Goal: Information Seeking & Learning: Learn about a topic

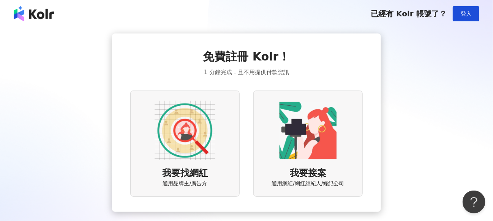
click at [169, 141] on img at bounding box center [185, 130] width 61 height 61
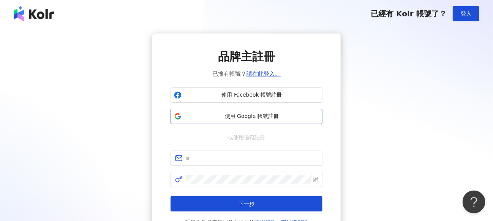
click at [237, 109] on div "使用 Facebook 帳號註冊 使用 Google 帳號註冊" at bounding box center [247, 105] width 152 height 36
click at [237, 113] on span "使用 Google 帳號註冊" at bounding box center [252, 116] width 134 height 8
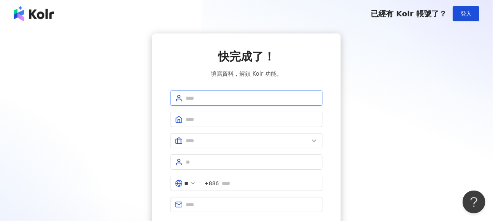
click at [229, 97] on input "text" at bounding box center [252, 98] width 132 height 8
type input "*"
type input "*****"
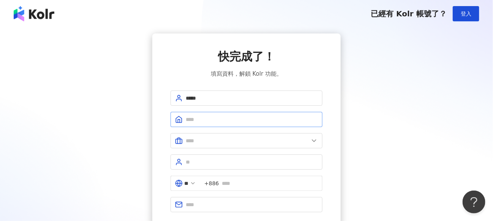
click at [236, 112] on span at bounding box center [247, 119] width 152 height 15
click at [237, 118] on input "text" at bounding box center [252, 119] width 132 height 8
type input "**"
click at [236, 138] on input "text" at bounding box center [247, 140] width 123 height 8
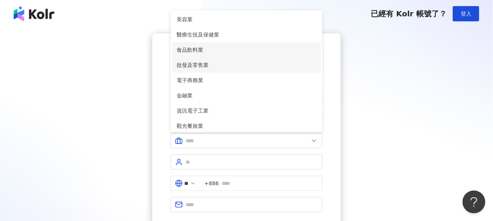
click at [223, 58] on li "批發及零售業" at bounding box center [246, 64] width 149 height 15
type input "******"
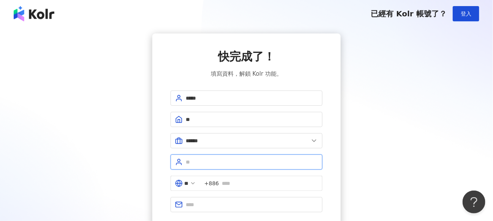
click at [207, 158] on input "text" at bounding box center [252, 162] width 132 height 8
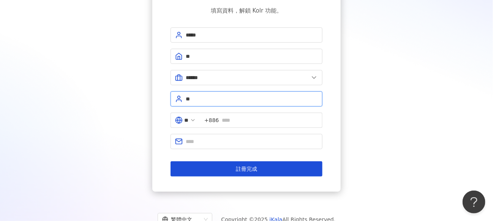
type input "*"
type input "**"
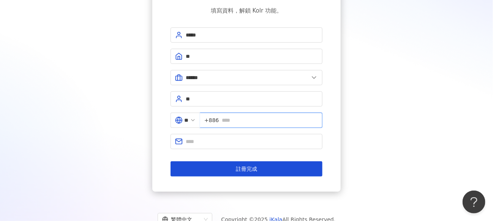
click at [266, 117] on input "text" at bounding box center [270, 120] width 96 height 8
type input "**********"
click at [284, 147] on form "**********" at bounding box center [247, 101] width 152 height 149
click at [280, 141] on input "text" at bounding box center [252, 141] width 132 height 8
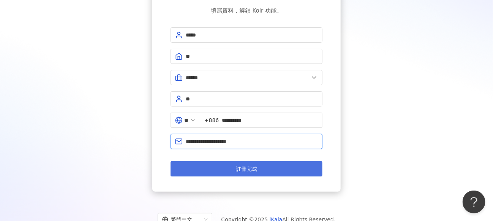
type input "**********"
click at [286, 173] on button "註冊完成" at bounding box center [247, 168] width 152 height 15
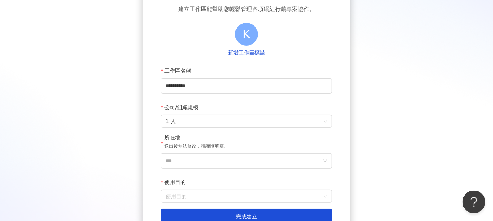
scroll to position [127, 0]
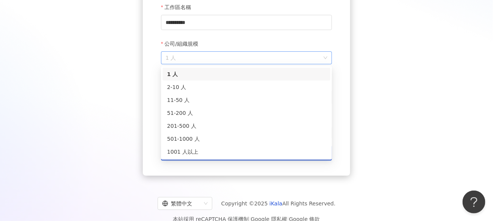
click at [231, 62] on span "1 人" at bounding box center [247, 58] width 162 height 12
click at [204, 87] on div "2-10 人" at bounding box center [246, 87] width 159 height 8
click at [209, 62] on span "2-10 人" at bounding box center [247, 58] width 162 height 12
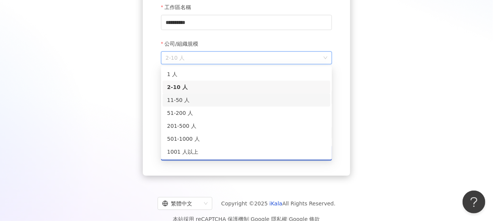
click at [204, 96] on div "11-50 人" at bounding box center [246, 100] width 159 height 8
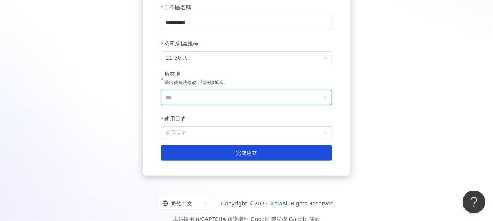
drag, startPoint x: 189, startPoint y: 90, endPoint x: 203, endPoint y: 103, distance: 19.3
click at [189, 92] on input "***" at bounding box center [244, 97] width 156 height 14
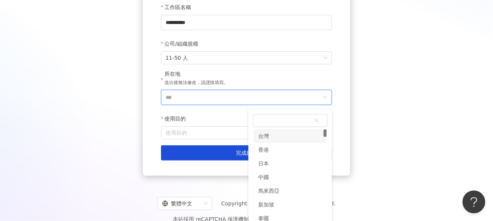
click at [206, 104] on input "***" at bounding box center [244, 97] width 156 height 14
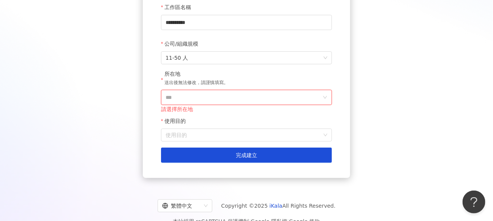
click at [237, 100] on input "***" at bounding box center [244, 97] width 156 height 14
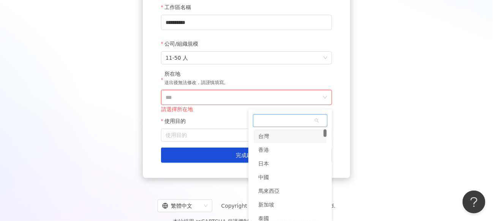
click at [274, 135] on div "台灣" at bounding box center [290, 136] width 73 height 14
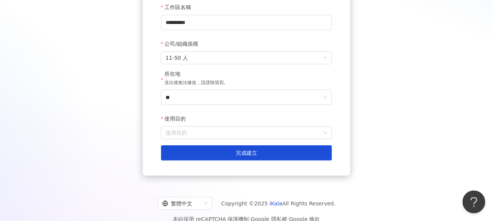
scroll to position [124, 0]
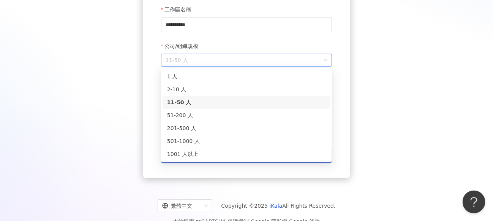
click at [236, 65] on span "11-50 人" at bounding box center [247, 60] width 162 height 12
click at [216, 89] on div "2-10 人" at bounding box center [246, 89] width 159 height 8
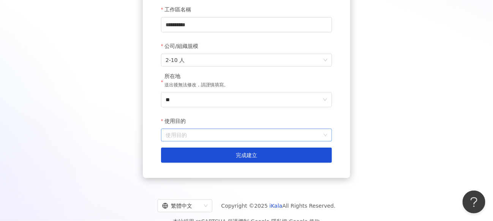
click at [210, 138] on input "使用目的" at bounding box center [247, 135] width 162 height 12
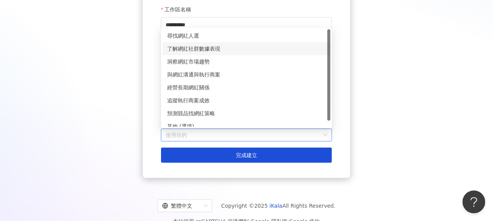
click at [213, 45] on div "了解網紅社群數據表現" at bounding box center [246, 48] width 159 height 8
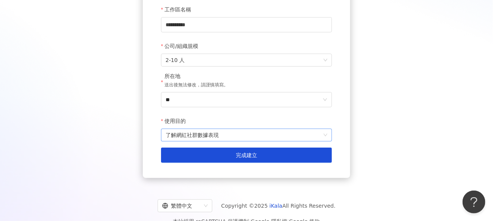
click at [216, 134] on span "了解網紅社群數據表現" at bounding box center [247, 135] width 162 height 12
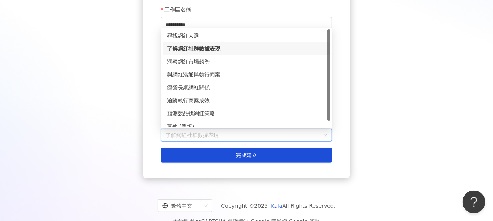
click at [224, 46] on div "了解網紅社群數據表現" at bounding box center [246, 48] width 159 height 8
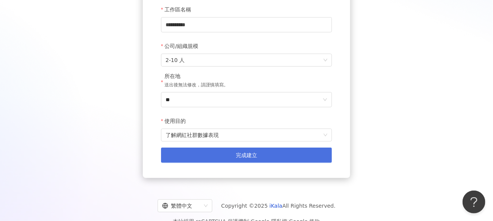
click at [272, 151] on button "完成建立" at bounding box center [246, 154] width 171 height 15
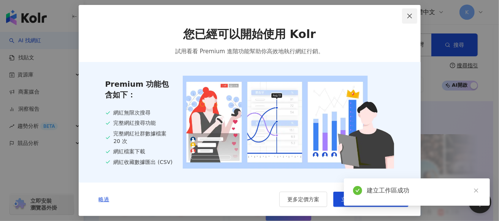
click at [411, 14] on icon "close" at bounding box center [409, 16] width 5 height 5
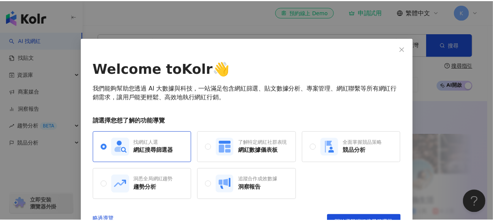
scroll to position [17, 0]
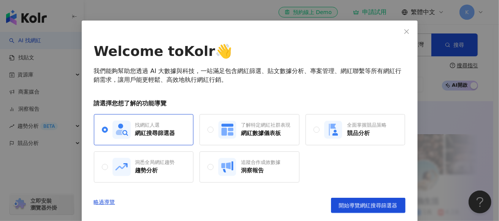
click at [392, 28] on div "Welcome to Kolr 👋 我們能夠幫助您透過 AI 大數據與科技，一站滿足包含網紅篩選、貼文數據分析、專案管理、網紅聯繫等所有網紅行銷需求，讓用戶能…" at bounding box center [250, 121] width 336 height 201
click at [406, 30] on icon "close" at bounding box center [406, 31] width 6 height 6
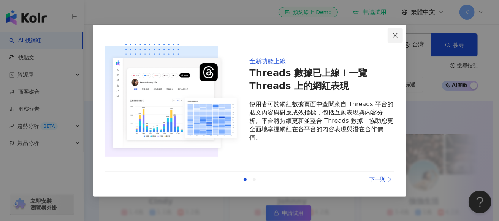
click at [402, 36] on span "Close" at bounding box center [395, 35] width 15 height 6
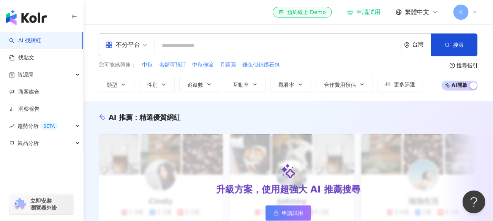
click at [369, 13] on div "申請試用" at bounding box center [363, 12] width 33 height 8
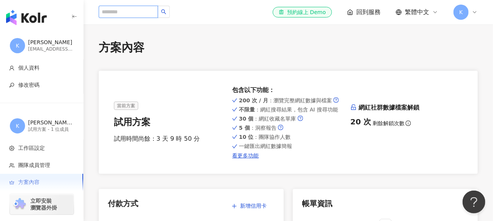
click at [121, 13] on input "search" at bounding box center [128, 12] width 59 height 12
paste input "*******"
type input "*******"
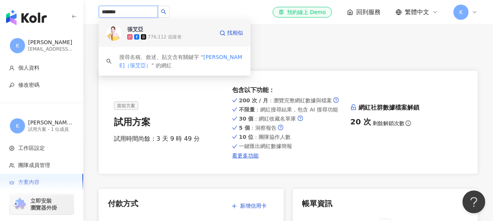
click at [160, 29] on span "張艾亞" at bounding box center [151, 29] width 49 height 8
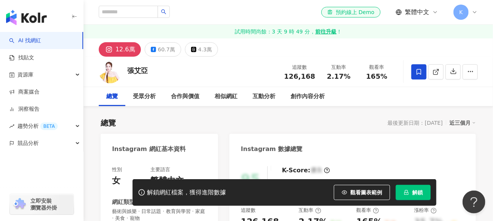
click at [413, 73] on span at bounding box center [418, 71] width 15 height 15
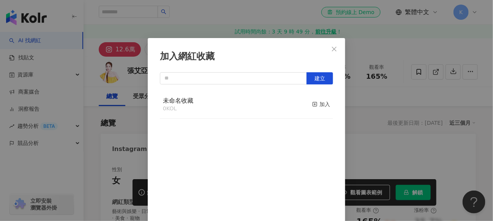
scroll to position [15, 0]
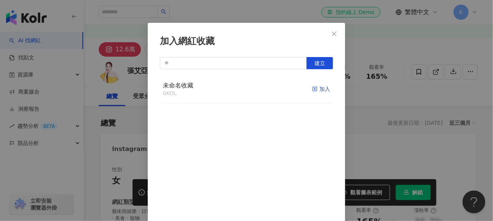
click at [313, 87] on div "加入" at bounding box center [321, 89] width 18 height 8
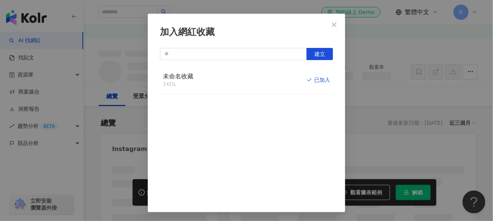
click at [332, 24] on icon "close" at bounding box center [334, 24] width 5 height 5
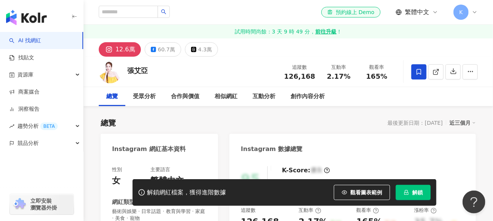
click at [331, 24] on div "加入網紅收藏 建立 未命名收藏 1 KOL 已加入" at bounding box center [246, 110] width 493 height 221
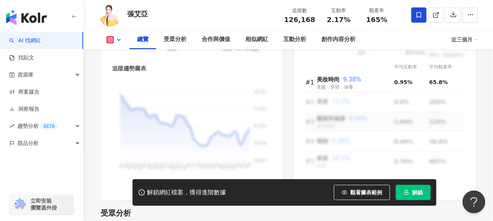
scroll to position [443, 0]
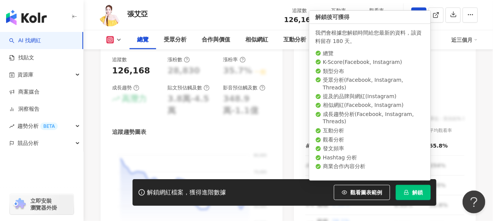
click at [410, 186] on button "解鎖" at bounding box center [413, 192] width 35 height 15
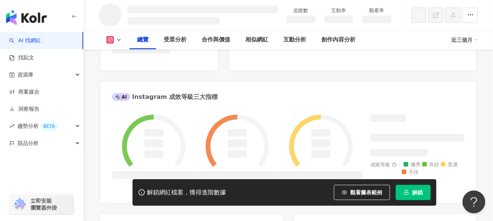
scroll to position [20, 0]
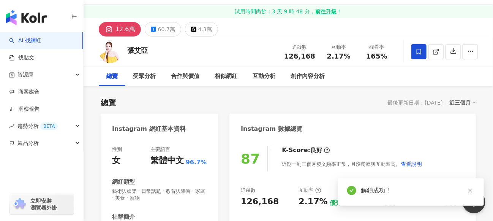
drag, startPoint x: 472, startPoint y: 193, endPoint x: 384, endPoint y: 167, distance: 92.3
click at [472, 193] on icon "close" at bounding box center [470, 190] width 5 height 5
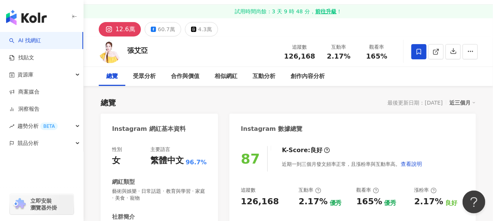
scroll to position [84, 0]
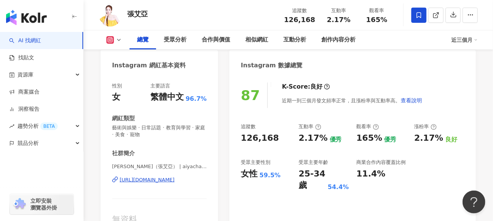
click at [317, 126] on icon at bounding box center [318, 127] width 6 height 6
click at [454, 14] on icon "button" at bounding box center [453, 14] width 7 height 7
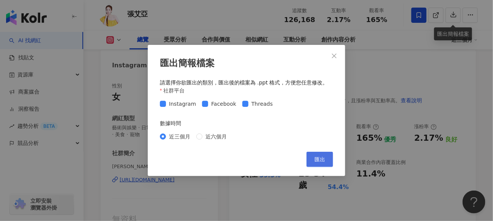
click at [315, 160] on span "匯出" at bounding box center [320, 159] width 11 height 6
click at [212, 139] on span "近六個月" at bounding box center [215, 136] width 27 height 8
click at [337, 53] on icon "close" at bounding box center [334, 56] width 6 height 6
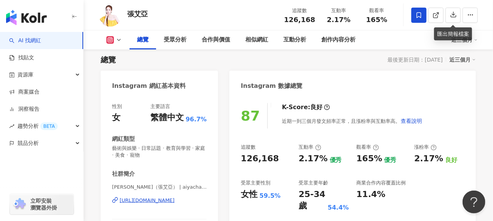
scroll to position [127, 0]
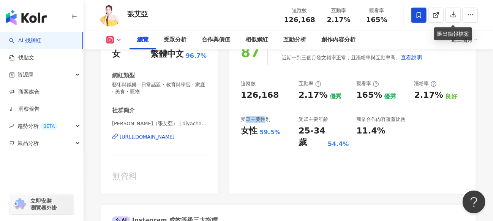
drag, startPoint x: 244, startPoint y: 120, endPoint x: 261, endPoint y: 128, distance: 18.5
click at [267, 123] on div "受眾主要性別 女性 59.5%" at bounding box center [266, 132] width 50 height 32
click at [246, 139] on div "受眾主要性別 女性 59.5%" at bounding box center [266, 132] width 50 height 32
click at [164, 34] on div "受眾分析" at bounding box center [175, 39] width 38 height 19
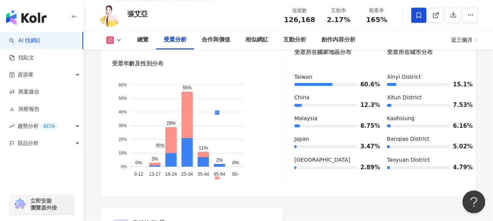
scroll to position [740, 0]
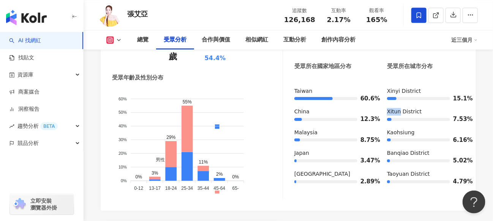
drag, startPoint x: 388, startPoint y: 111, endPoint x: 399, endPoint y: 112, distance: 11.0
click at [399, 112] on div "Xitun District" at bounding box center [426, 112] width 78 height 8
click at [430, 112] on div "Xitun District" at bounding box center [426, 112] width 78 height 8
drag, startPoint x: 388, startPoint y: 94, endPoint x: 395, endPoint y: 93, distance: 7.2
click at [395, 93] on div "Xinyi District" at bounding box center [426, 91] width 78 height 8
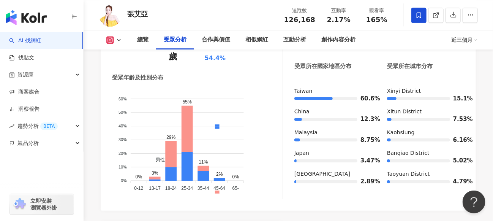
click at [425, 106] on div "Xinyi District 15.1% Xitun District 7.53% Kaohsiung 6.16% Banqiao District 5.02…" at bounding box center [426, 139] width 78 height 104
drag, startPoint x: 385, startPoint y: 92, endPoint x: 435, endPoint y: 95, distance: 50.6
click at [435, 95] on div "Taiwan 60.6% China 12.3% Malaysia 8.75% Japan 3.47% Singapore 2.89% Xinyi Distr…" at bounding box center [379, 139] width 170 height 104
click at [435, 95] on div "15.1%" at bounding box center [426, 99] width 78 height 8
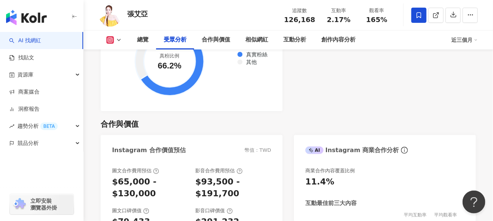
scroll to position [1035, 0]
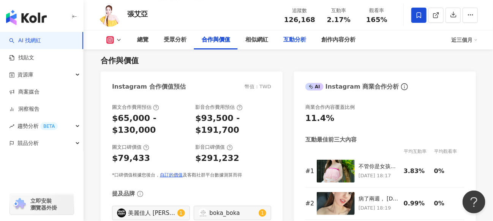
click at [301, 41] on div "互動分析" at bounding box center [294, 39] width 23 height 9
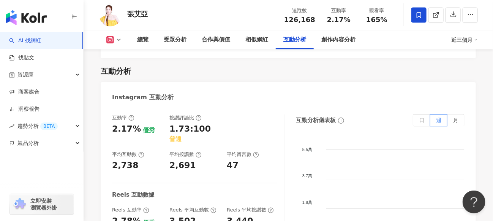
scroll to position [1545, 0]
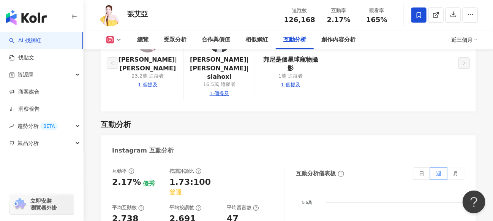
scroll to position [1525, 0]
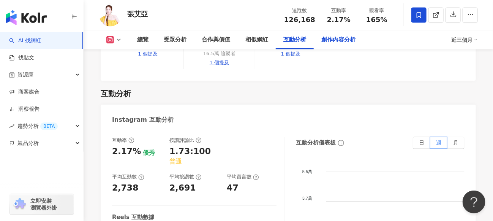
click at [350, 40] on div "創作內容分析" at bounding box center [338, 39] width 34 height 9
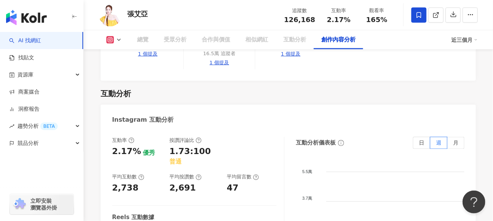
scroll to position [2171, 0]
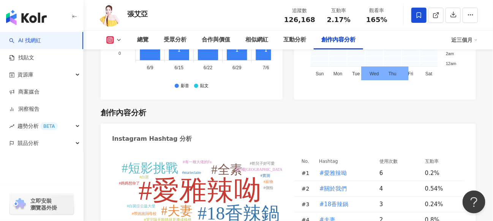
click at [108, 12] on img at bounding box center [110, 15] width 23 height 23
click at [111, 14] on img at bounding box center [110, 15] width 23 height 23
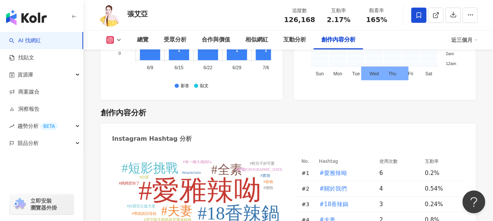
click at [104, 11] on img at bounding box center [110, 15] width 23 height 23
drag, startPoint x: 104, startPoint y: 11, endPoint x: 112, endPoint y: 11, distance: 7.2
click at [109, 11] on img at bounding box center [110, 15] width 23 height 23
click at [140, 41] on div "總覽" at bounding box center [142, 39] width 11 height 9
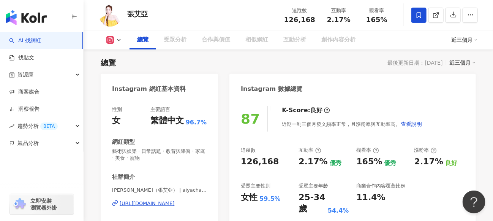
click at [108, 40] on icon at bounding box center [110, 40] width 4 height 4
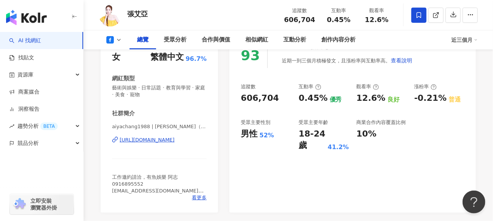
click at [262, 135] on div "52%" at bounding box center [266, 135] width 14 height 8
click at [115, 39] on button at bounding box center [114, 40] width 31 height 8
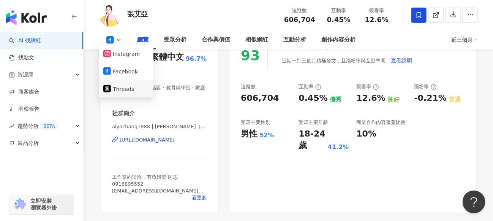
click at [109, 90] on icon at bounding box center [107, 89] width 8 height 8
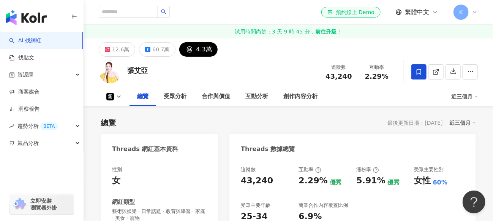
scroll to position [63, 0]
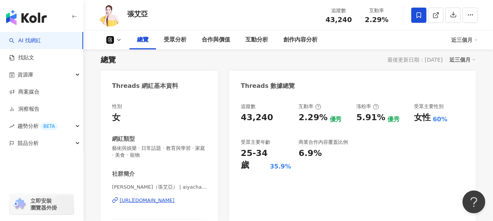
click at [427, 171] on div "追蹤數 43,240 互動率 2.29% 優秀 漲粉率 5.91% 優秀 受眾主要性別 女性 60% 受眾主要年齡 25-34 歲 35.9% 商業合作內容覆…" at bounding box center [352, 183] width 247 height 177
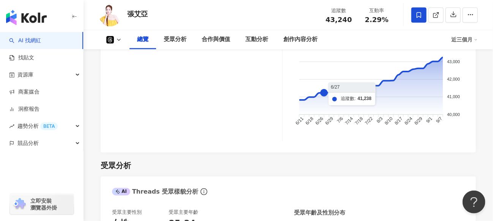
scroll to position [443, 0]
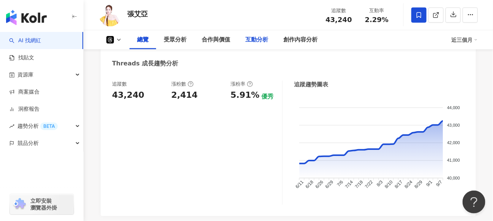
click at [263, 43] on div "互動分析" at bounding box center [256, 39] width 23 height 9
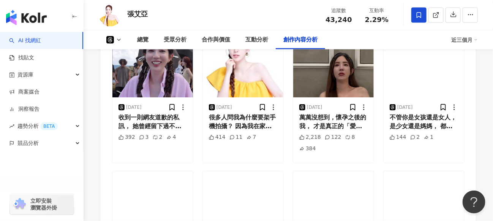
scroll to position [1491, 0]
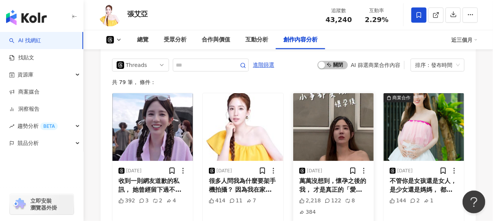
click at [334, 187] on div "萬萬沒想到，懷孕之後的我， 才是真正的「愛哭鬼」😭 小事都能放大成大事， 一邊想笑自己矯情，一邊又完全控制不住。 其實我也糾結了很久，要不要分享脆弱的一面。 …" at bounding box center [333, 185] width 68 height 17
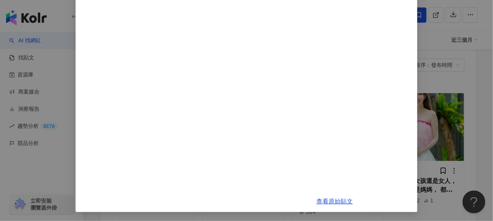
scroll to position [1681, 0]
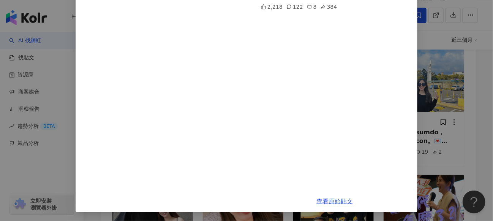
click at [447, 153] on div "張艾亞 2025/8/31 萬萬沒想到，懷孕之後的我， 才是真正的「愛哭鬼」😭 小事都能放大成大事， 一邊想笑自己矯情，一邊又完全控制不住。 其實我也糾結了很…" at bounding box center [246, 110] width 493 height 221
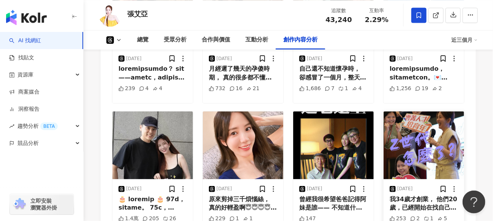
scroll to position [1808, 0]
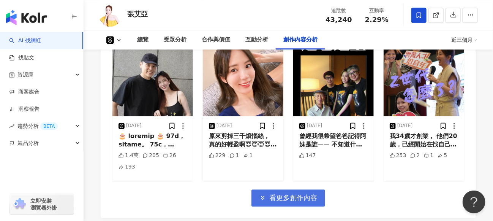
click at [301, 206] on button "看更多創作內容" at bounding box center [289, 197] width 74 height 17
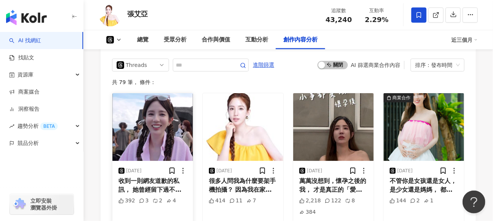
scroll to position [1428, 0]
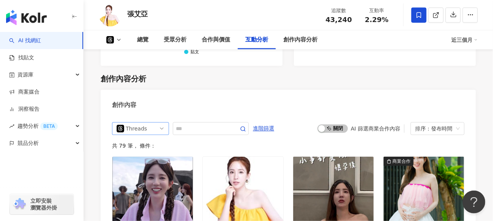
click at [133, 134] on div "Threads" at bounding box center [138, 128] width 25 height 12
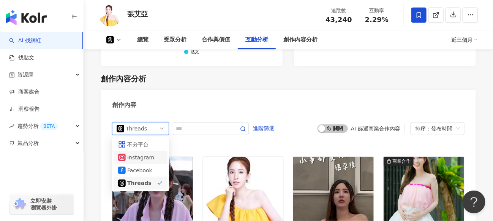
click at [139, 161] on div "Instagram" at bounding box center [139, 157] width 25 height 8
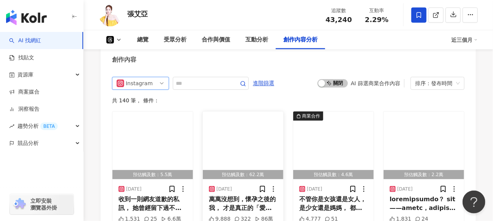
scroll to position [1536, 0]
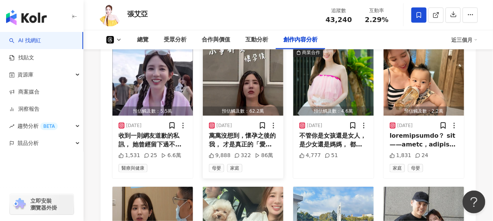
click at [258, 148] on div "萬萬沒想到，懷孕之後的我， 才是真正的「愛哭鬼」😭 小事都能放大成大事， 一邊想笑自己矯情，一邊又完全控制不住。 其實我也糾結了很久，要不要分享脆弱的一面。 …" at bounding box center [243, 139] width 68 height 17
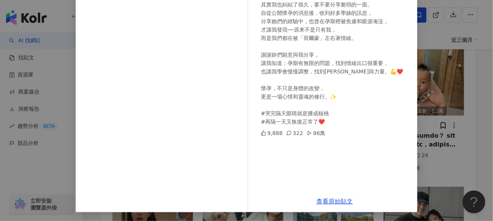
scroll to position [1726, 0]
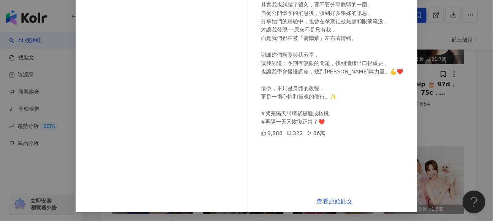
click at [36, 146] on div "張艾亞 2025/8/31 萬萬沒想到，懷孕之後的我， 才是真正的「愛哭鬼」😭 小事都能放大成大事， 一邊想笑自己矯情，一邊又完全控制不住。 其實我也糾結了很…" at bounding box center [246, 110] width 493 height 221
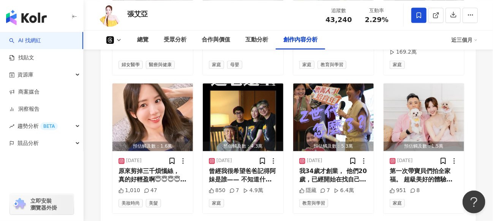
scroll to position [1894, 0]
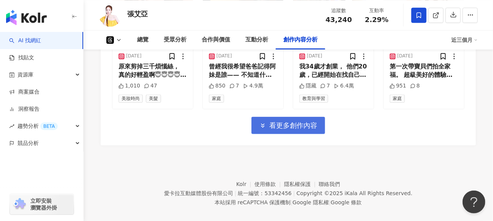
click at [308, 121] on span "看更多創作內容" at bounding box center [293, 125] width 48 height 8
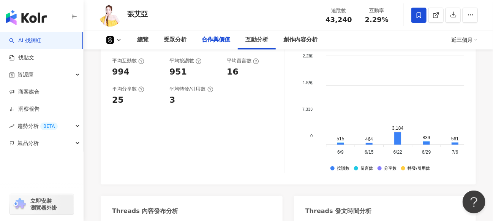
scroll to position [628, 0]
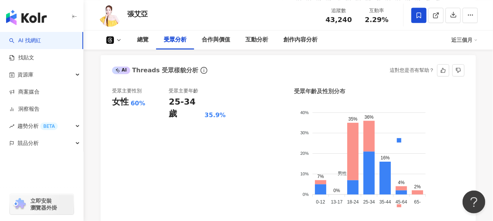
drag, startPoint x: 138, startPoint y: 134, endPoint x: 106, endPoint y: 92, distance: 53.6
click at [138, 134] on div "受眾主要性別 女性 60%" at bounding box center [140, 149] width 57 height 125
click at [41, 40] on link "AI 找網紅" at bounding box center [25, 41] width 32 height 8
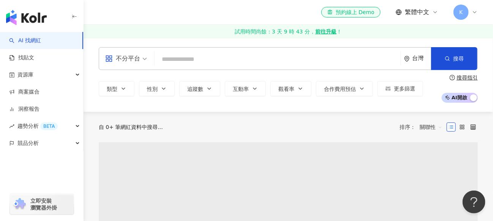
click at [136, 28] on link "試用時間尚餘：3 天 9 時 43 分， 前往升級 ！" at bounding box center [289, 32] width 410 height 14
click at [179, 60] on input "search" at bounding box center [278, 59] width 240 height 14
paste input "**"
type input "**"
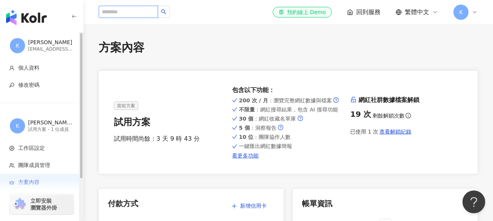
click at [134, 11] on input "search" at bounding box center [128, 12] width 59 height 12
paste input "**"
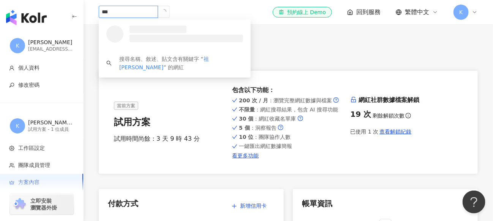
type input "**"
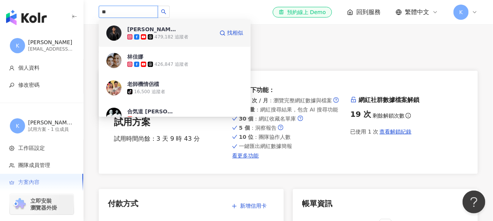
click at [153, 25] on div "戴祖雄Hero Tai 479,182 追蹤者 找相似" at bounding box center [175, 32] width 152 height 27
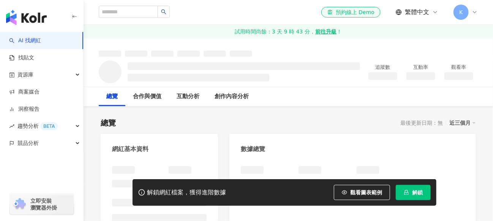
click at [413, 196] on button "解鎖" at bounding box center [413, 192] width 35 height 15
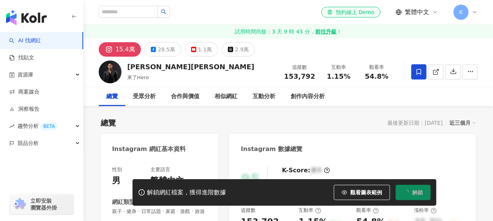
click at [413, 160] on div "我們會根據您解鎖時間給您最新的資料，該資料留存 180 天。 總覽 K-Score ( Facebook, Instagram, YouTube ) 類型分布…" at bounding box center [413, 160] width 0 height 0
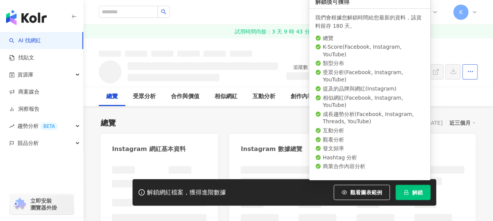
click at [473, 67] on span "button" at bounding box center [470, 71] width 7 height 8
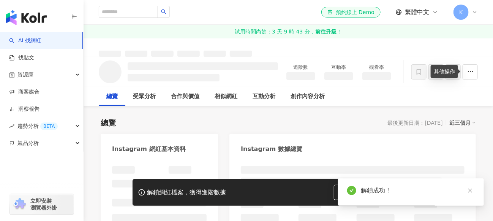
click at [448, 38] on link "試用時間尚餘：3 天 9 時 43 分， 前往升級 ！" at bounding box center [289, 32] width 410 height 14
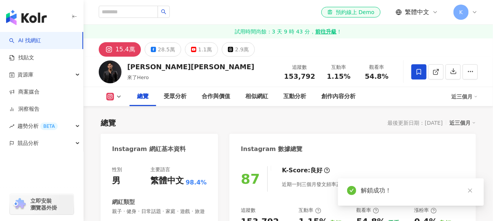
click at [419, 72] on icon at bounding box center [419, 71] width 7 height 7
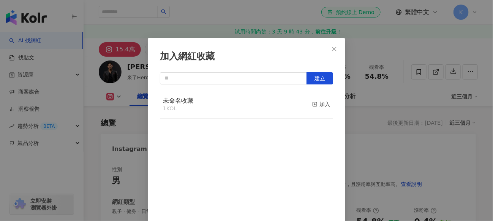
scroll to position [15, 0]
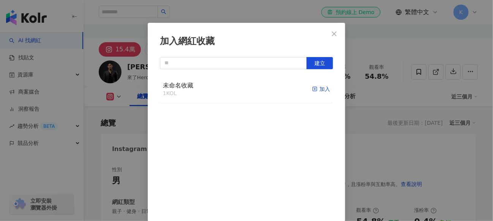
click at [312, 89] on div "加入" at bounding box center [321, 89] width 18 height 8
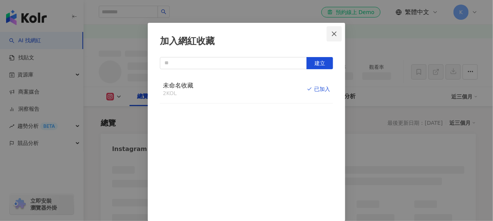
click at [332, 35] on icon "close" at bounding box center [334, 33] width 5 height 5
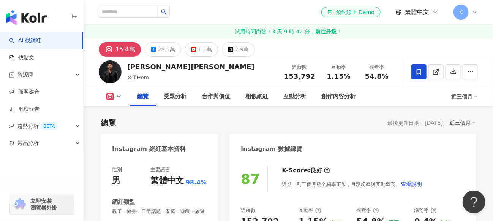
scroll to position [63, 0]
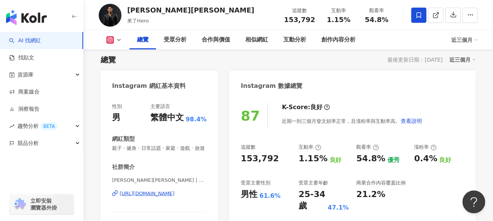
click at [111, 42] on rect at bounding box center [111, 40] width 6 height 6
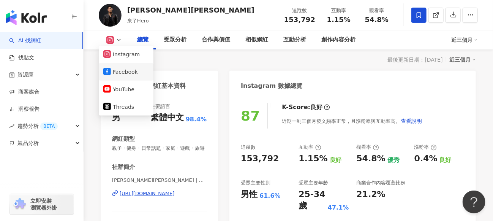
click at [111, 68] on button "Facebook" at bounding box center [126, 71] width 46 height 11
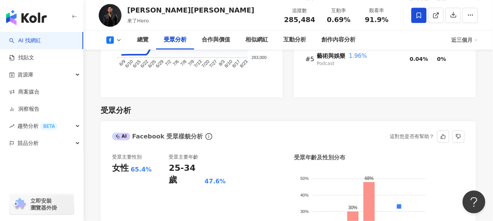
scroll to position [696, 0]
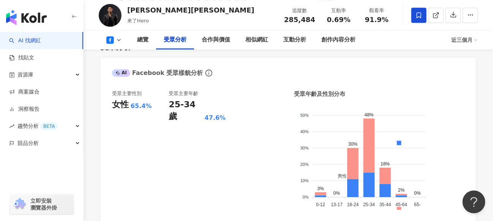
click at [116, 41] on icon at bounding box center [119, 40] width 6 height 6
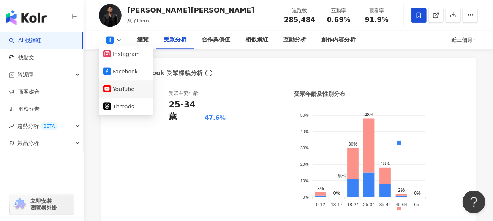
click at [114, 93] on button "YouTube" at bounding box center [126, 89] width 46 height 11
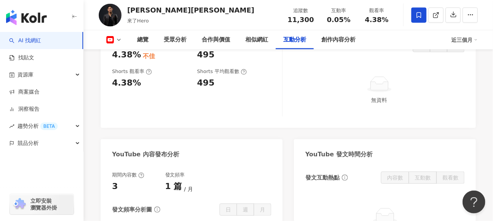
scroll to position [1571, 0]
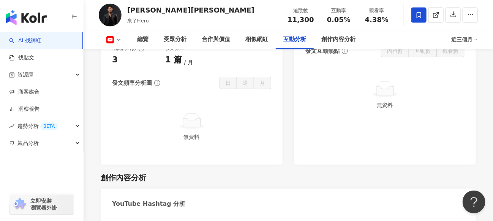
click at [115, 42] on button at bounding box center [114, 40] width 31 height 8
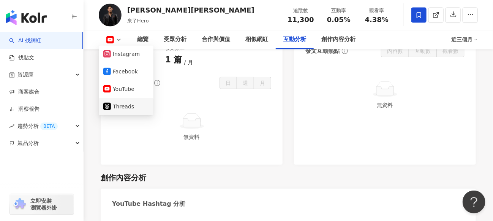
click at [117, 111] on button "Threads" at bounding box center [126, 106] width 46 height 11
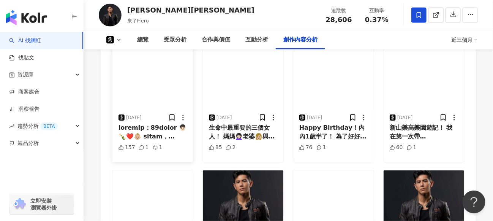
scroll to position [1404, 0]
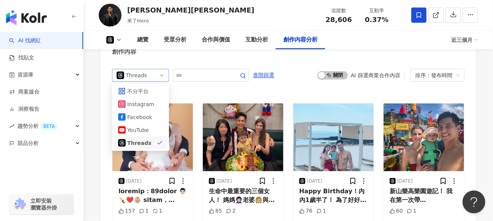
click at [136, 81] on div "Threads" at bounding box center [138, 75] width 25 height 12
click at [137, 106] on div "Instagram" at bounding box center [139, 104] width 25 height 8
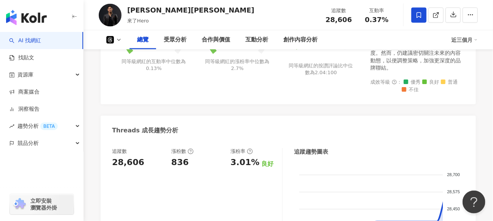
scroll to position [66, 0]
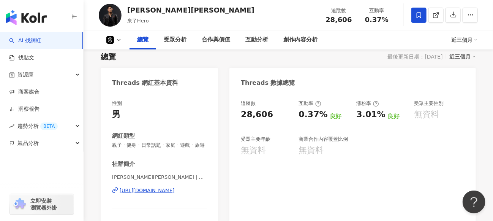
drag, startPoint x: 359, startPoint y: 47, endPoint x: 380, endPoint y: 52, distance: 21.7
click at [359, 46] on div "總覽 受眾分析 合作與價值 互動分析 創作內容分析" at bounding box center [291, 39] width 322 height 19
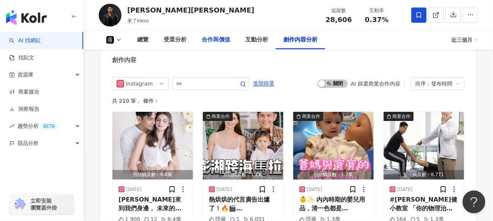
click at [228, 33] on div "合作與價值" at bounding box center [216, 39] width 44 height 19
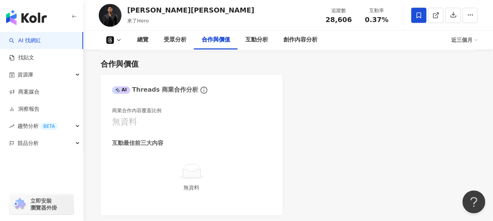
click at [121, 42] on icon at bounding box center [119, 40] width 6 height 6
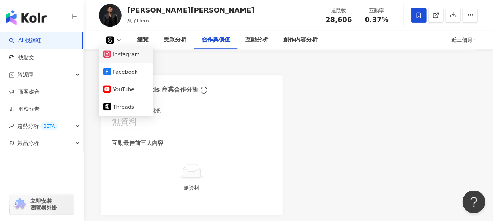
click at [131, 55] on button "Instagram" at bounding box center [126, 54] width 46 height 11
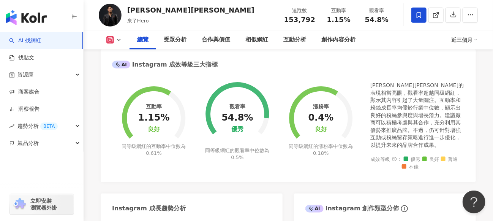
scroll to position [418, 0]
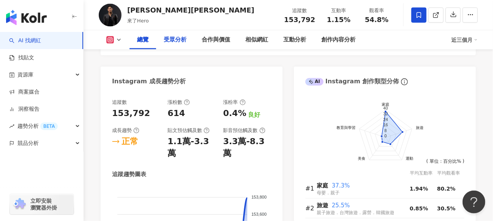
click at [183, 40] on div "受眾分析" at bounding box center [175, 39] width 23 height 9
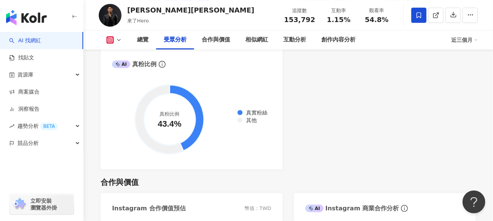
scroll to position [1049, 0]
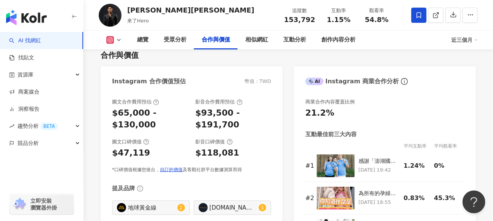
click at [111, 34] on div "總覽 受眾分析 合作與價值 相似網紅 互動分析 創作內容分析 近三個月" at bounding box center [288, 39] width 379 height 19
click at [113, 36] on icon at bounding box center [110, 40] width 8 height 8
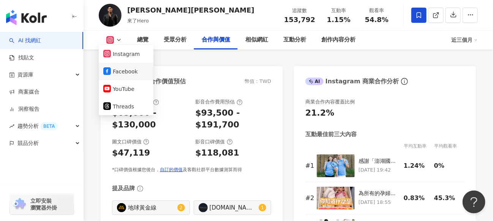
click at [128, 75] on button "Facebook" at bounding box center [126, 71] width 46 height 11
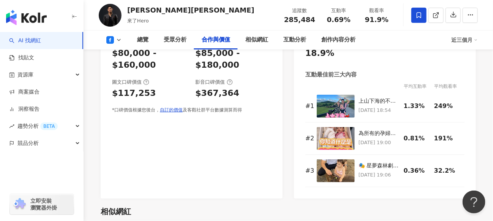
scroll to position [878, 0]
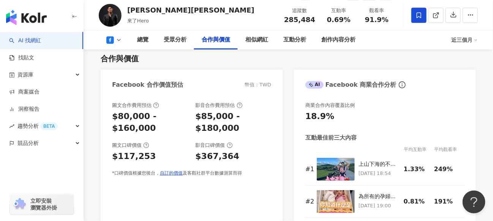
click at [270, 217] on div "圖文合作費用預估 $80,000 - $160,000 影音合作費用預估 $85,000 - $180,000 圖文口碑價值 $117,253 影音口碑價值 …" at bounding box center [192, 177] width 182 height 167
